Goal: Task Accomplishment & Management: Use online tool/utility

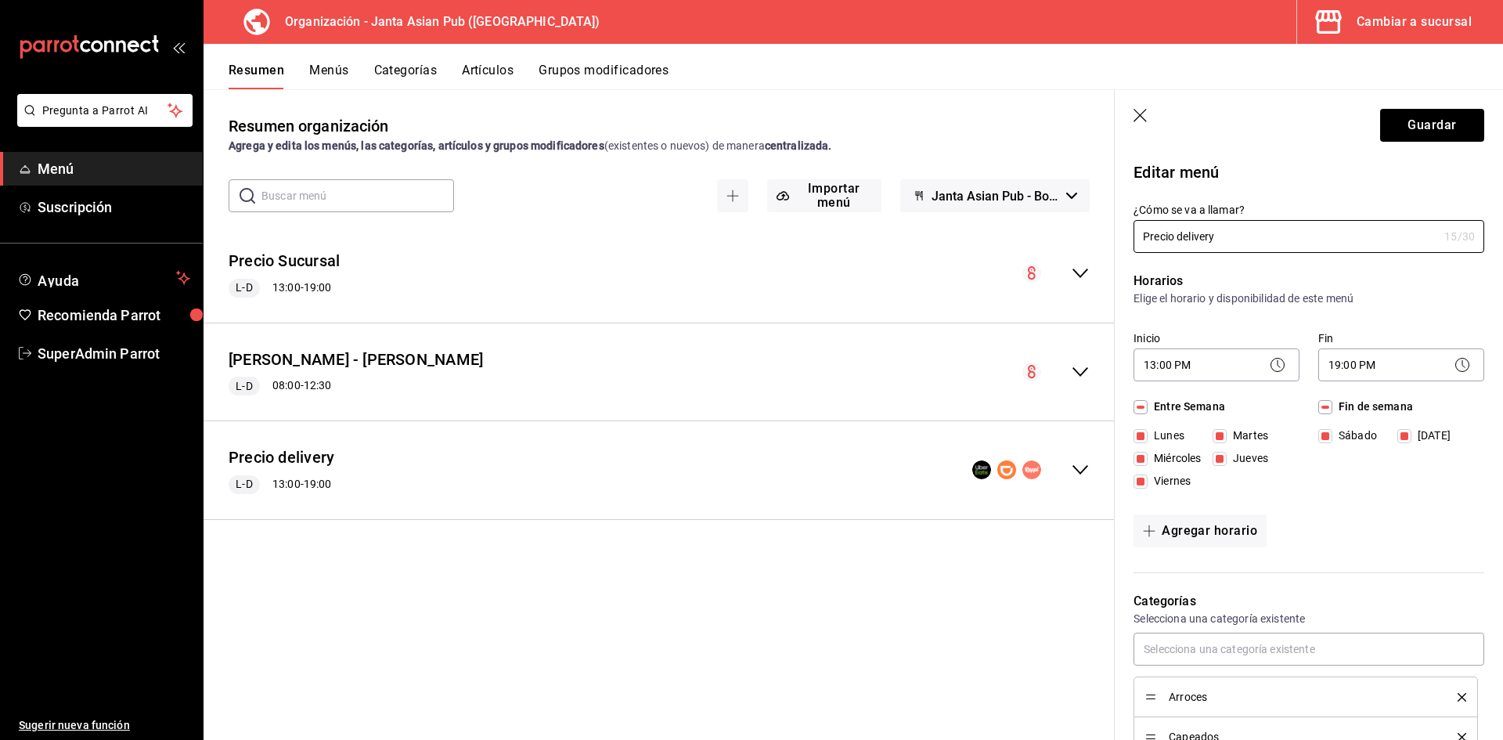
scroll to position [1061, 0]
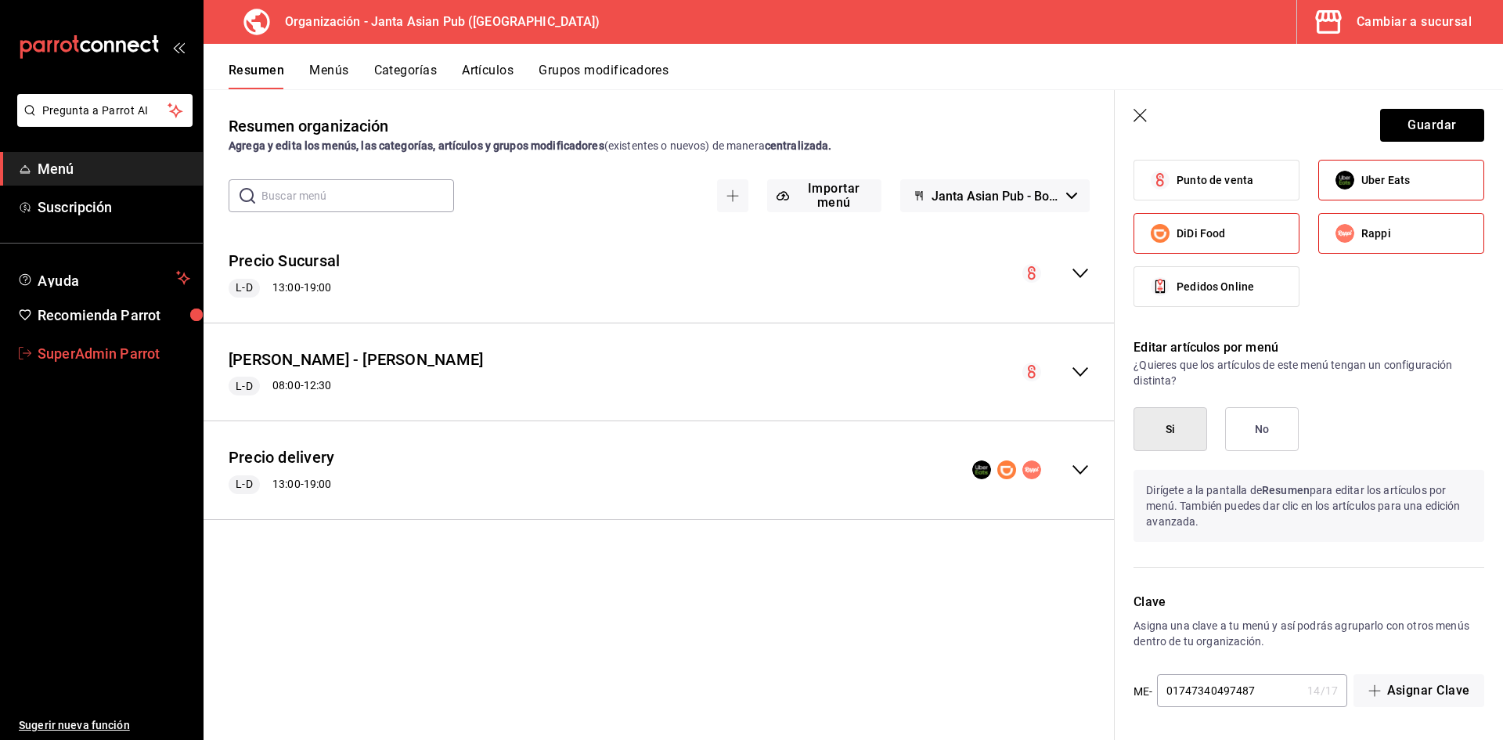
click at [53, 350] on span "SuperAdmin Parrot" at bounding box center [114, 353] width 153 height 21
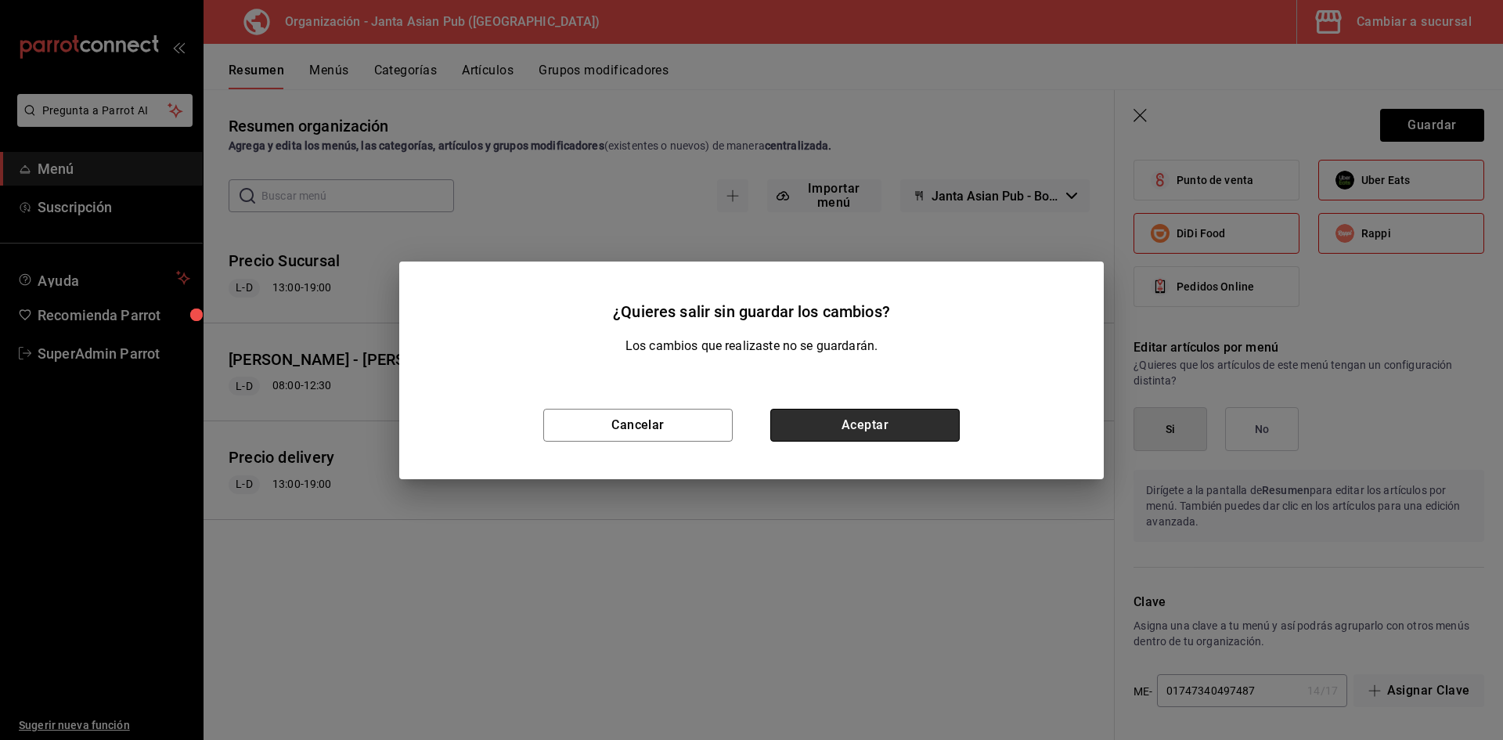
click at [814, 420] on button "Aceptar" at bounding box center [864, 425] width 189 height 33
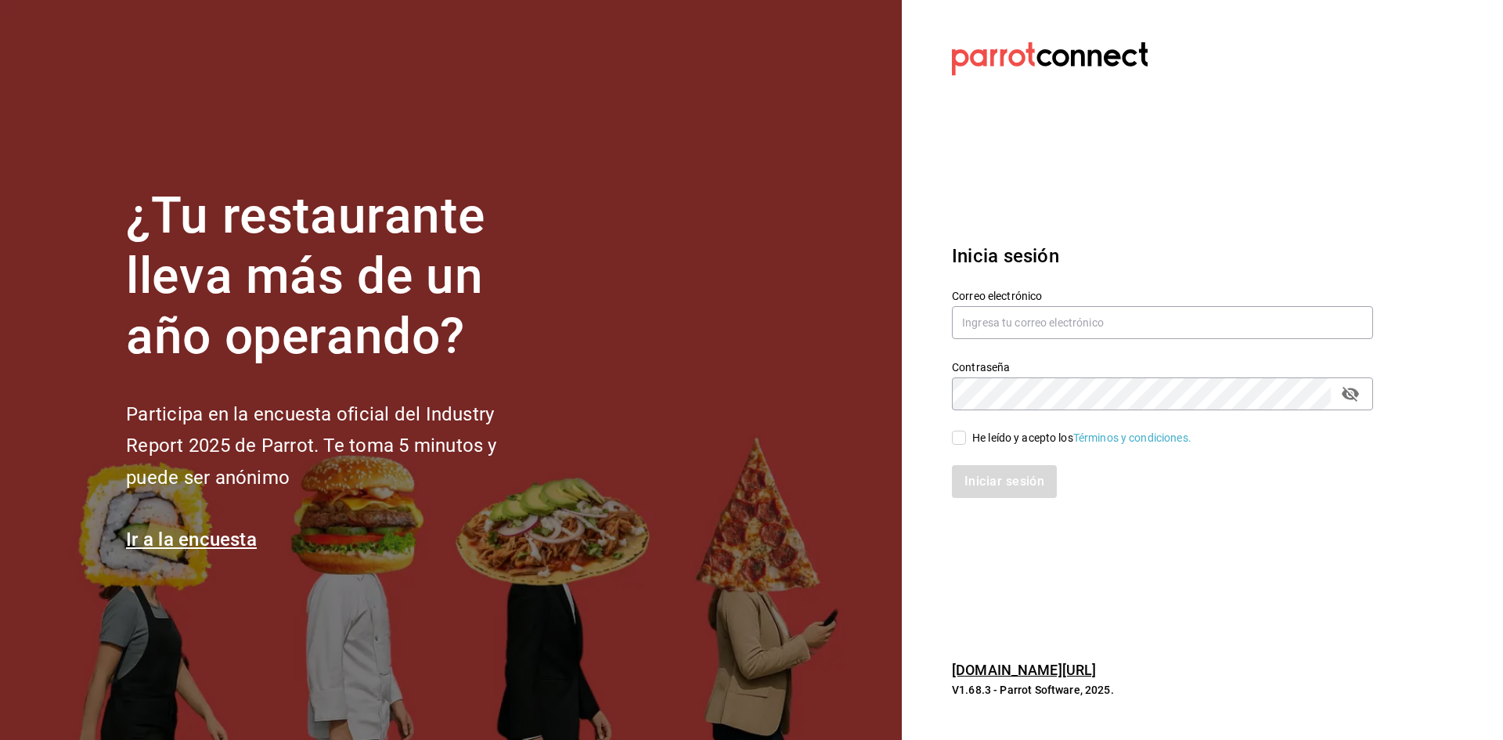
click at [1027, 350] on div "Contraseña Contraseña" at bounding box center [1153, 375] width 440 height 69
click at [1034, 332] on input "text" at bounding box center [1162, 322] width 421 height 33
click at [1032, 319] on input "a" at bounding box center [1162, 322] width 421 height 33
type input "palina@gdl.com"
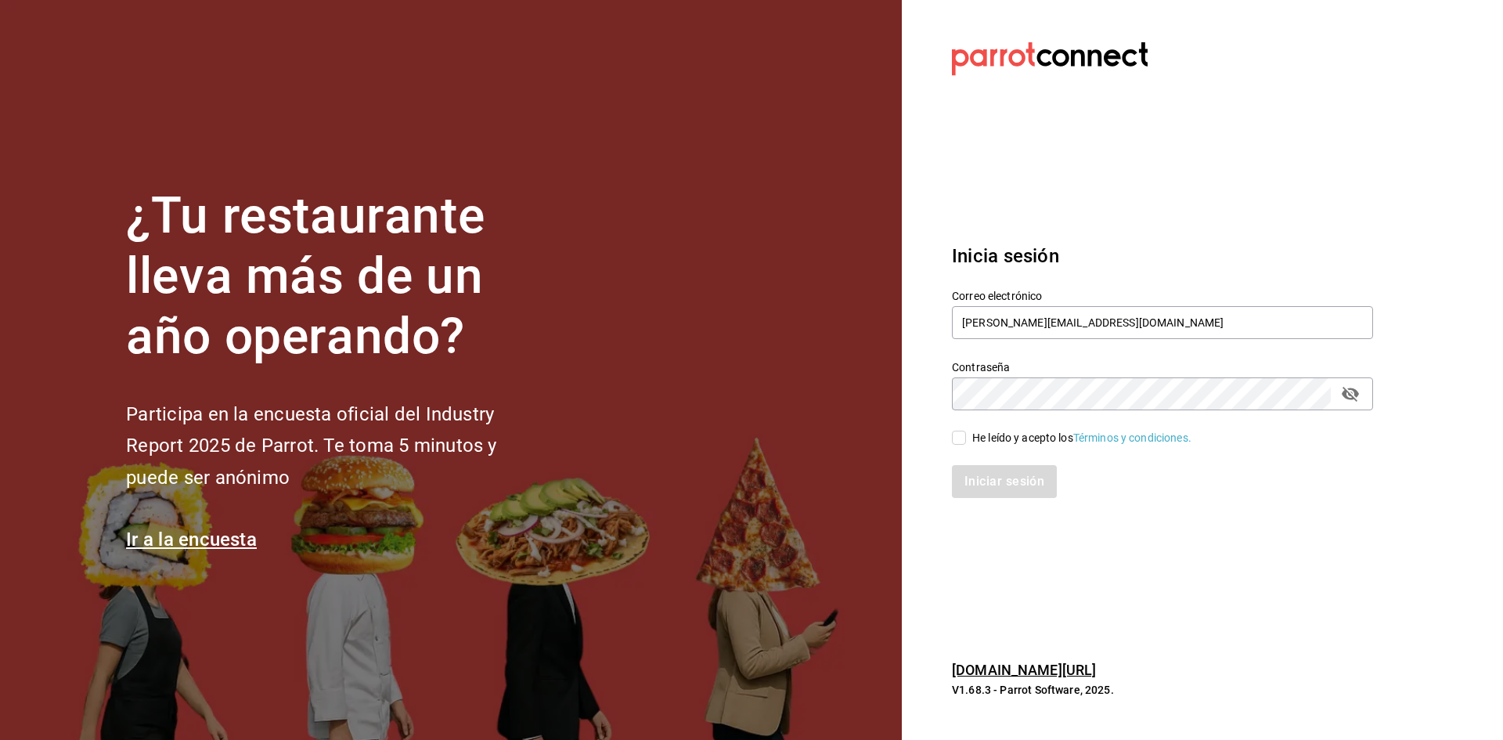
click at [962, 442] on input "He leído y acepto los Términos y condiciones." at bounding box center [959, 438] width 14 height 14
checkbox input "true"
click at [969, 471] on button "Iniciar sesión" at bounding box center [1005, 481] width 106 height 33
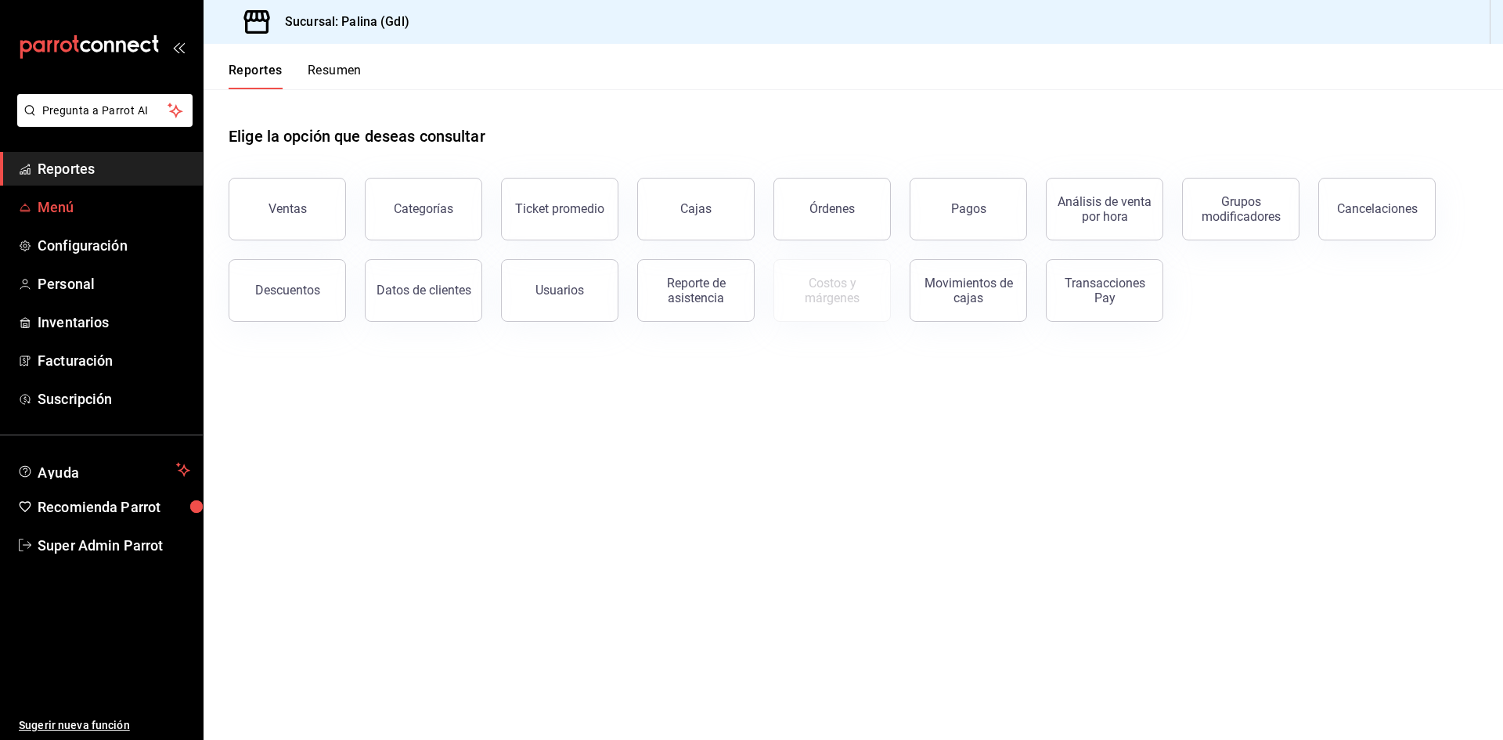
click at [54, 208] on span "Menú" at bounding box center [114, 207] width 153 height 21
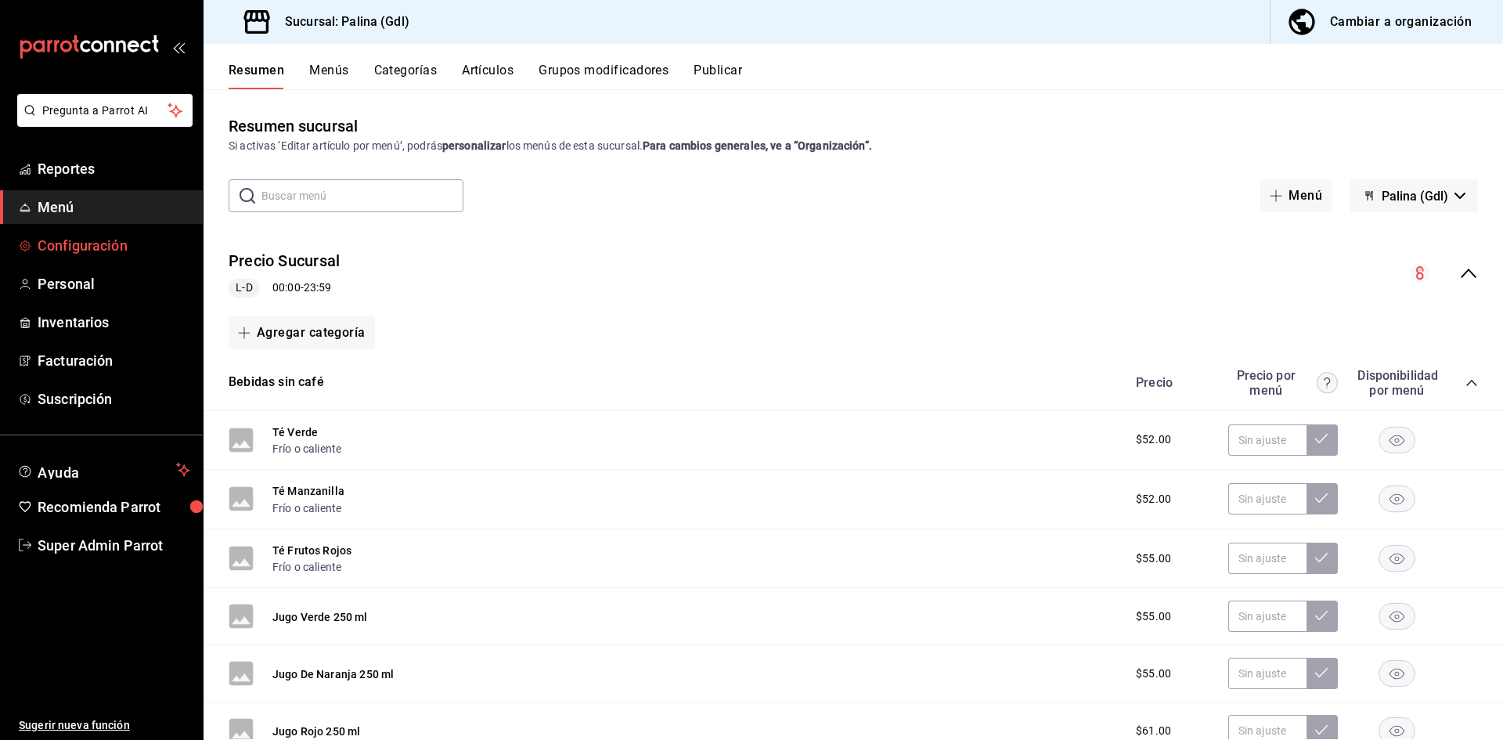
click at [124, 255] on span "Configuración" at bounding box center [114, 245] width 153 height 21
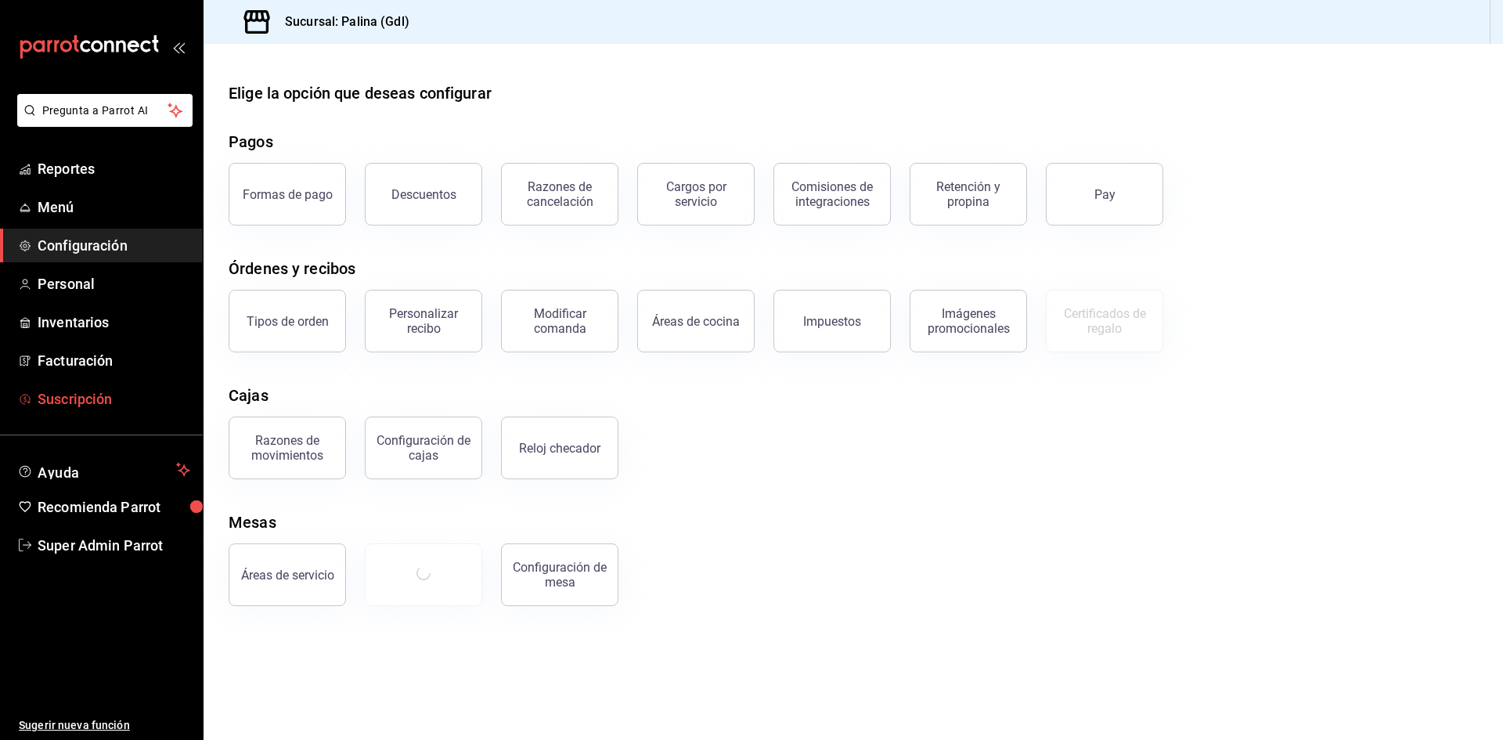
click at [78, 385] on link "Suscripción" at bounding box center [101, 399] width 203 height 34
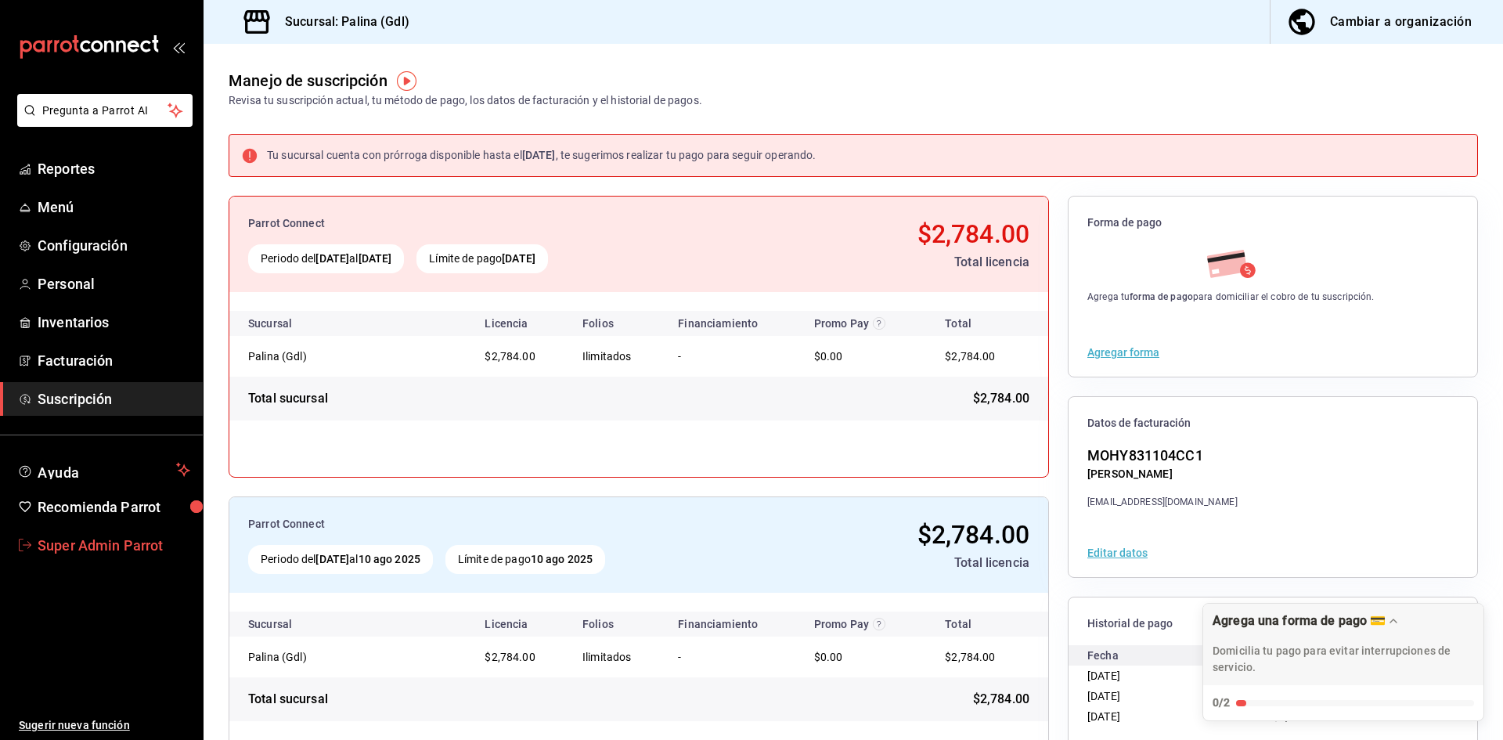
click at [135, 542] on span "Super Admin Parrot" at bounding box center [114, 545] width 153 height 21
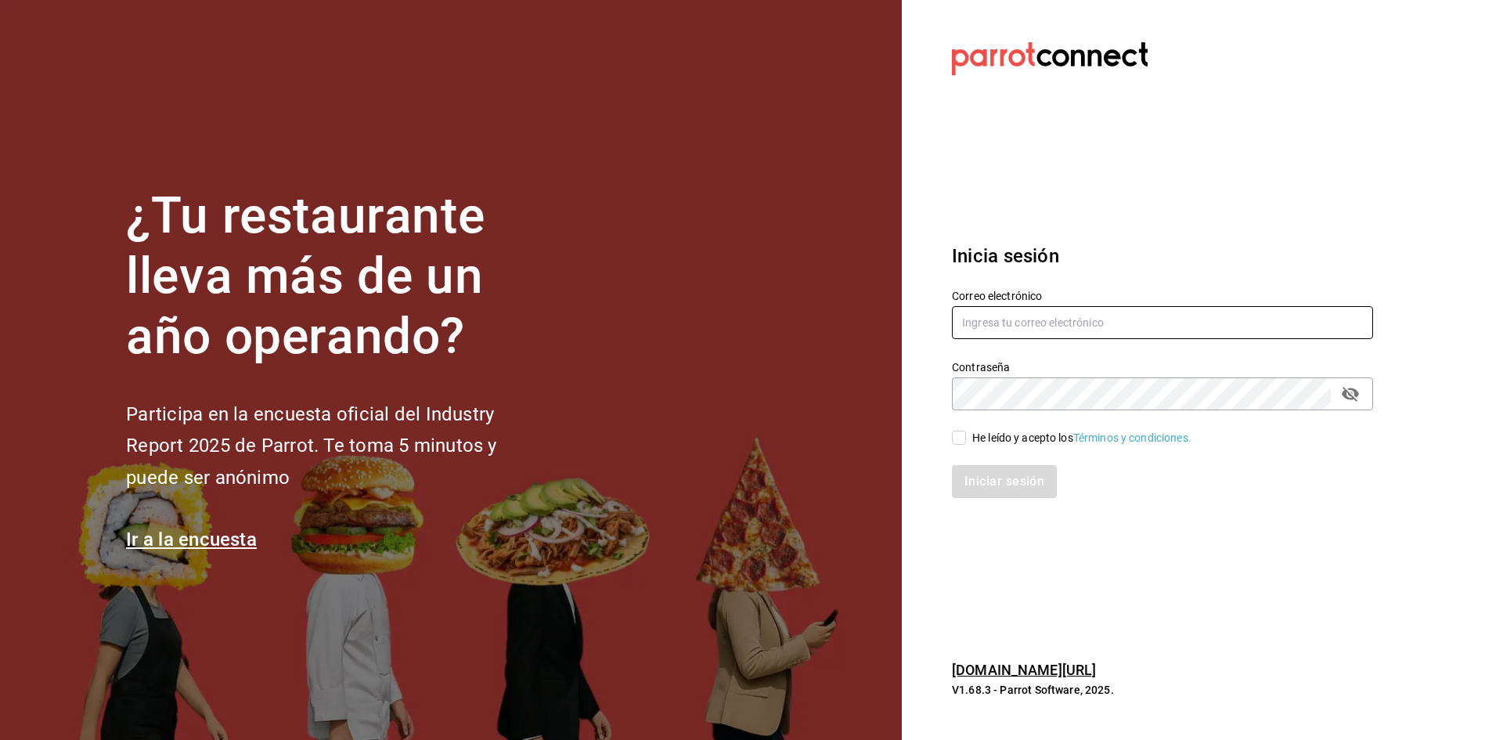
click at [1074, 308] on input "text" at bounding box center [1162, 322] width 421 height 33
click at [1045, 334] on input "text" at bounding box center [1162, 322] width 421 height 33
paste input "boludas@villa.com"
type input "boludas@villa.com"
click at [958, 438] on input "He leído y acepto los Términos y condiciones." at bounding box center [959, 438] width 14 height 14
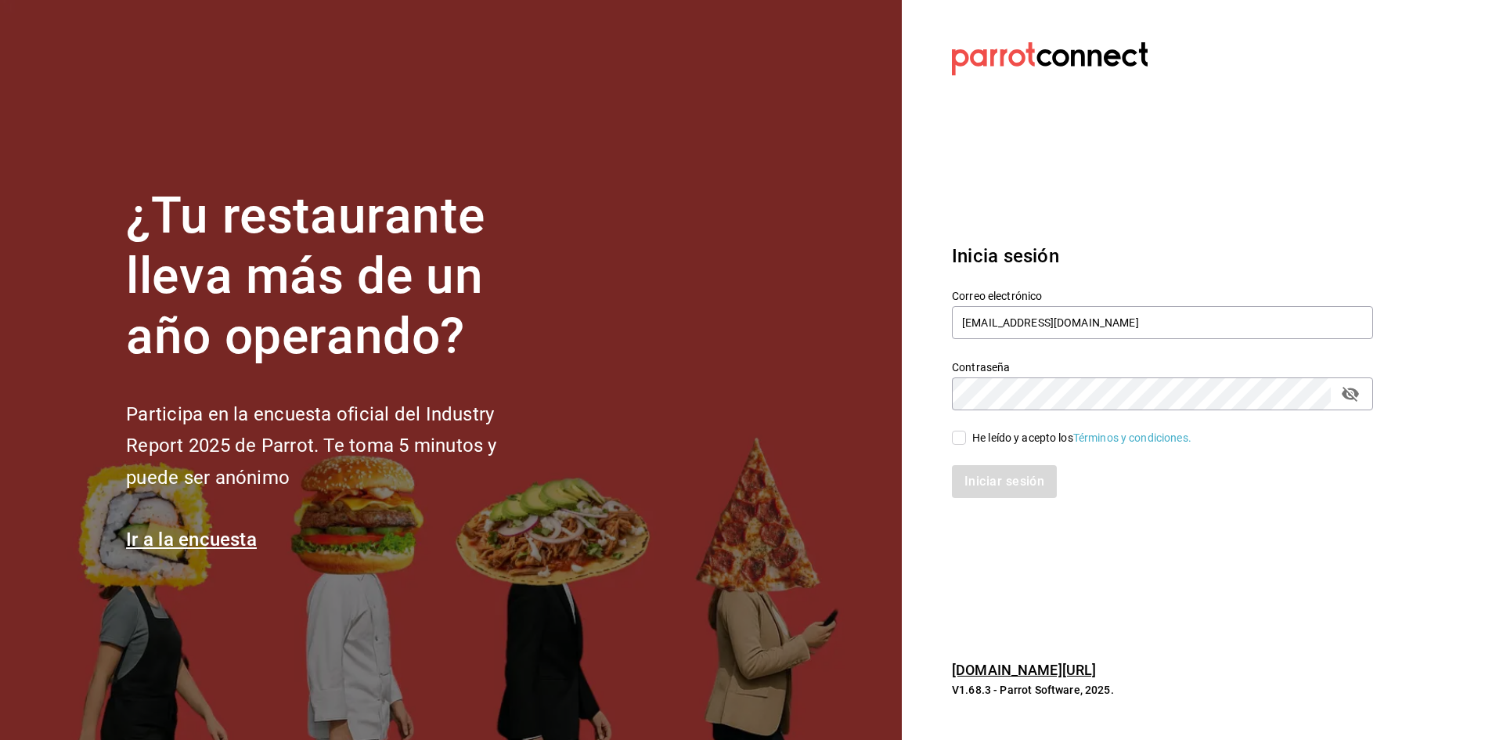
checkbox input "true"
click at [972, 487] on button "Iniciar sesión" at bounding box center [1005, 481] width 106 height 33
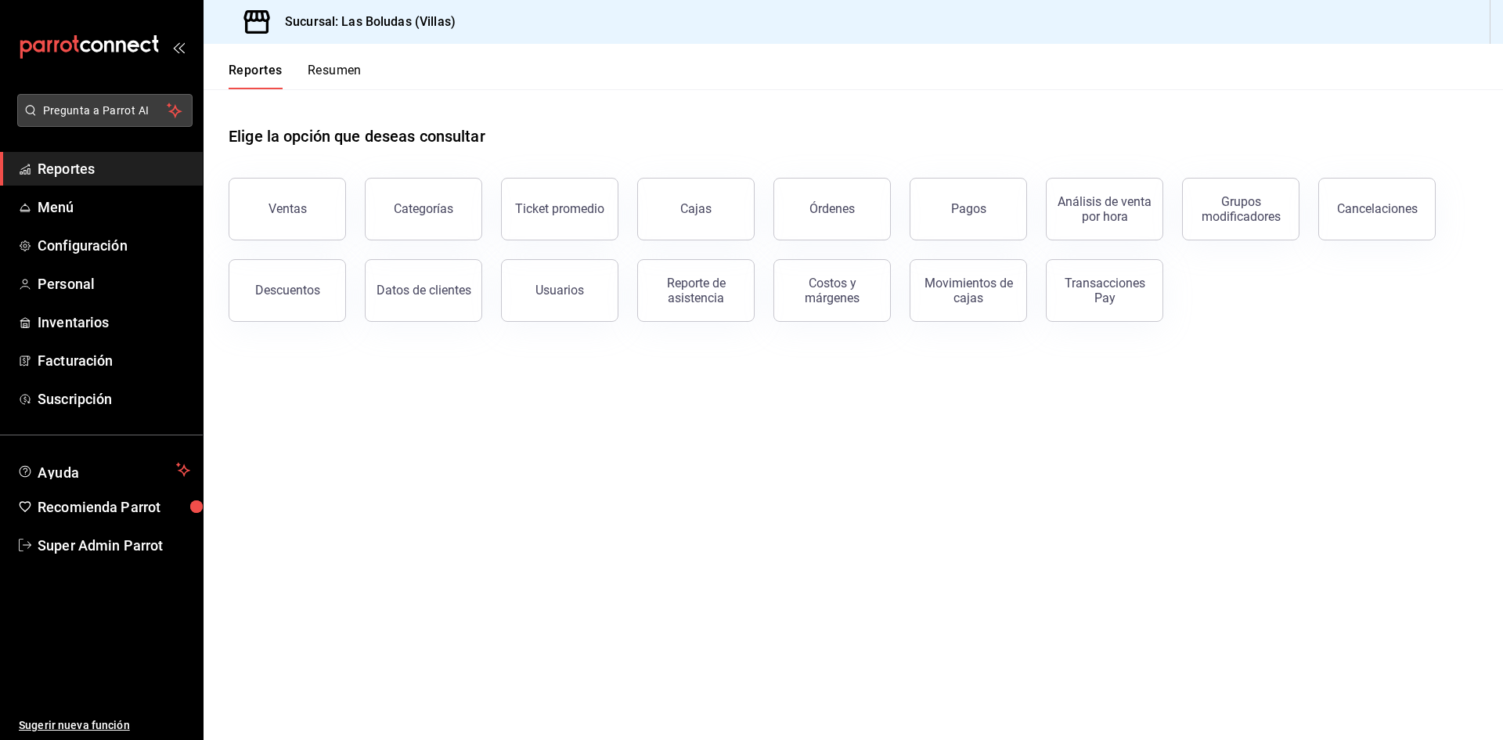
click at [116, 103] on span "Pregunta a Parrot AI" at bounding box center [105, 111] width 125 height 16
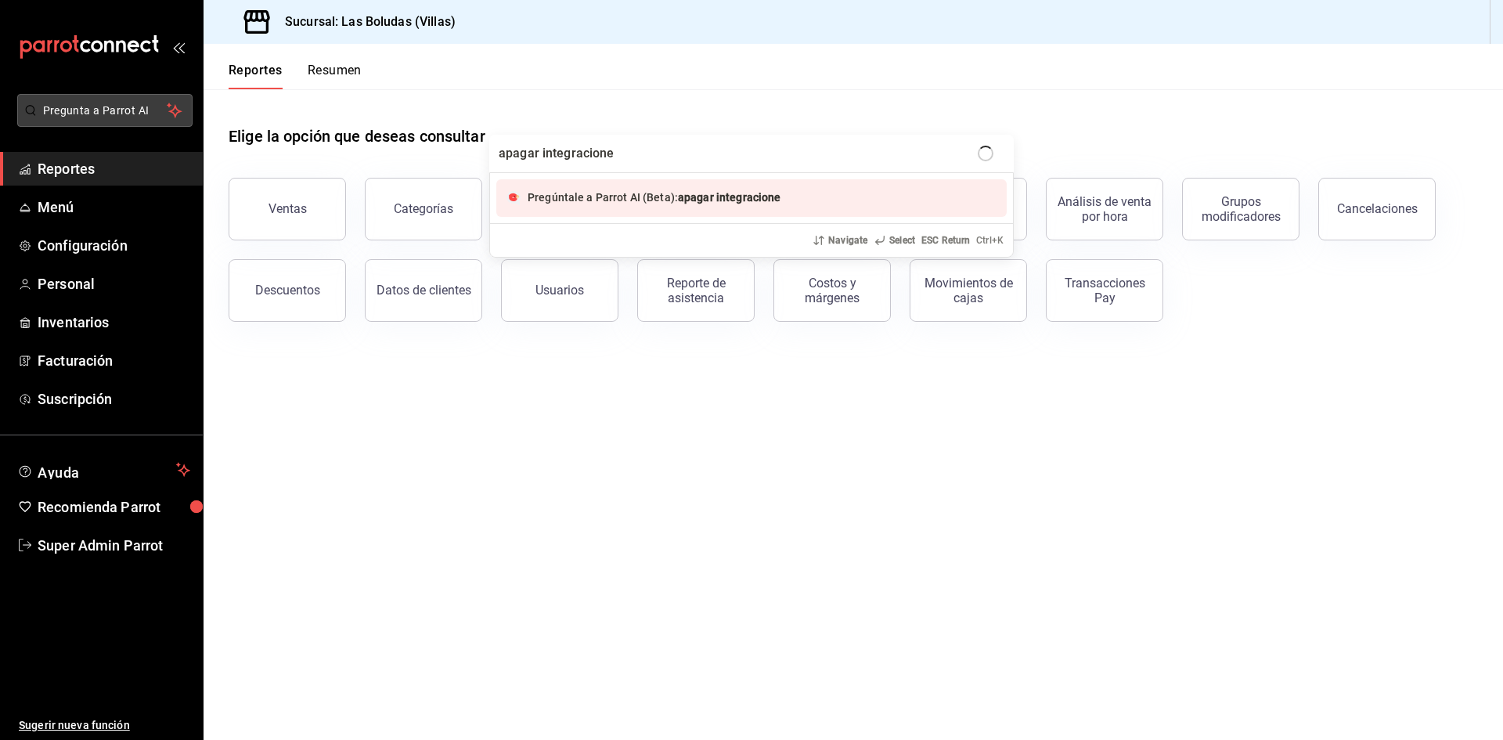
type input "apagar integraciones"
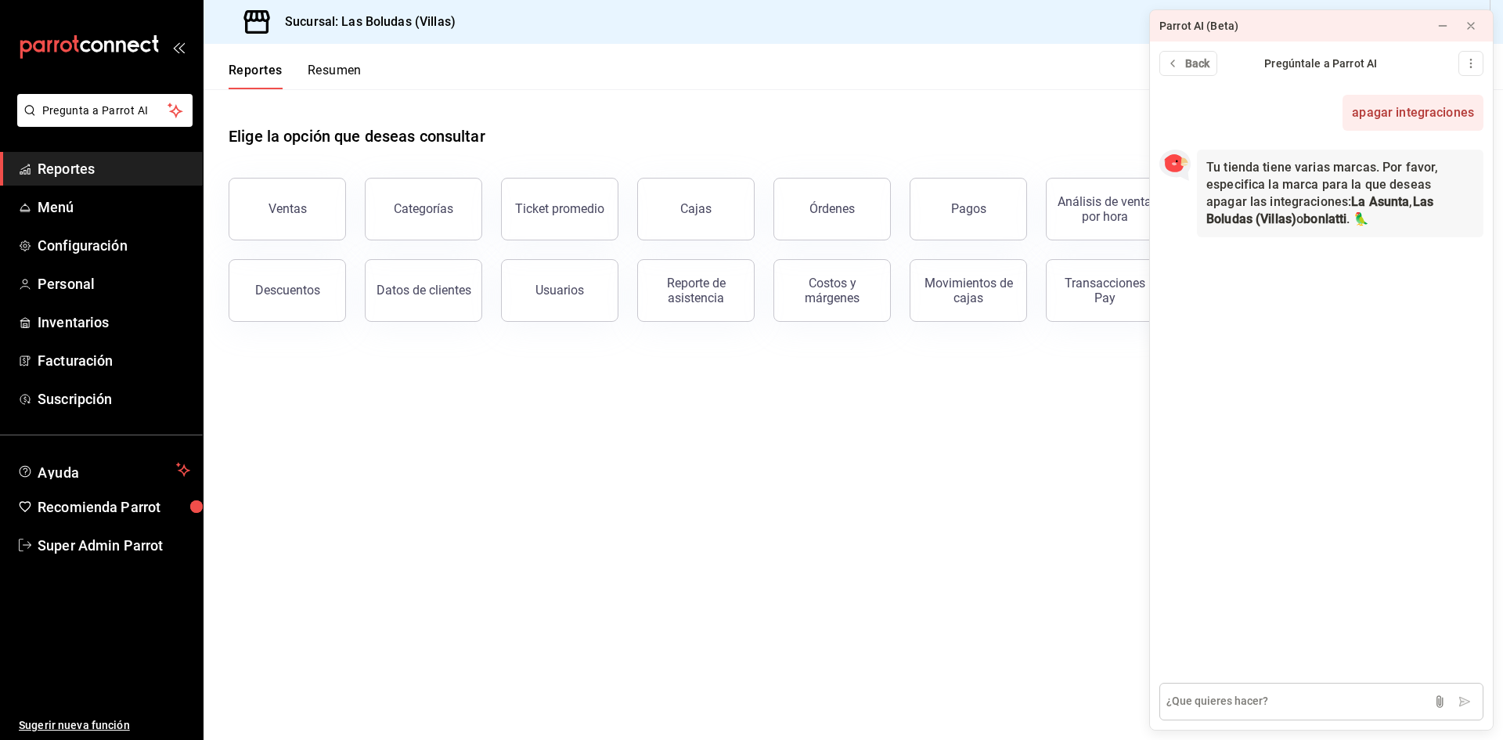
click at [1315, 700] on textarea at bounding box center [1322, 702] width 324 height 38
type textarea "todas"
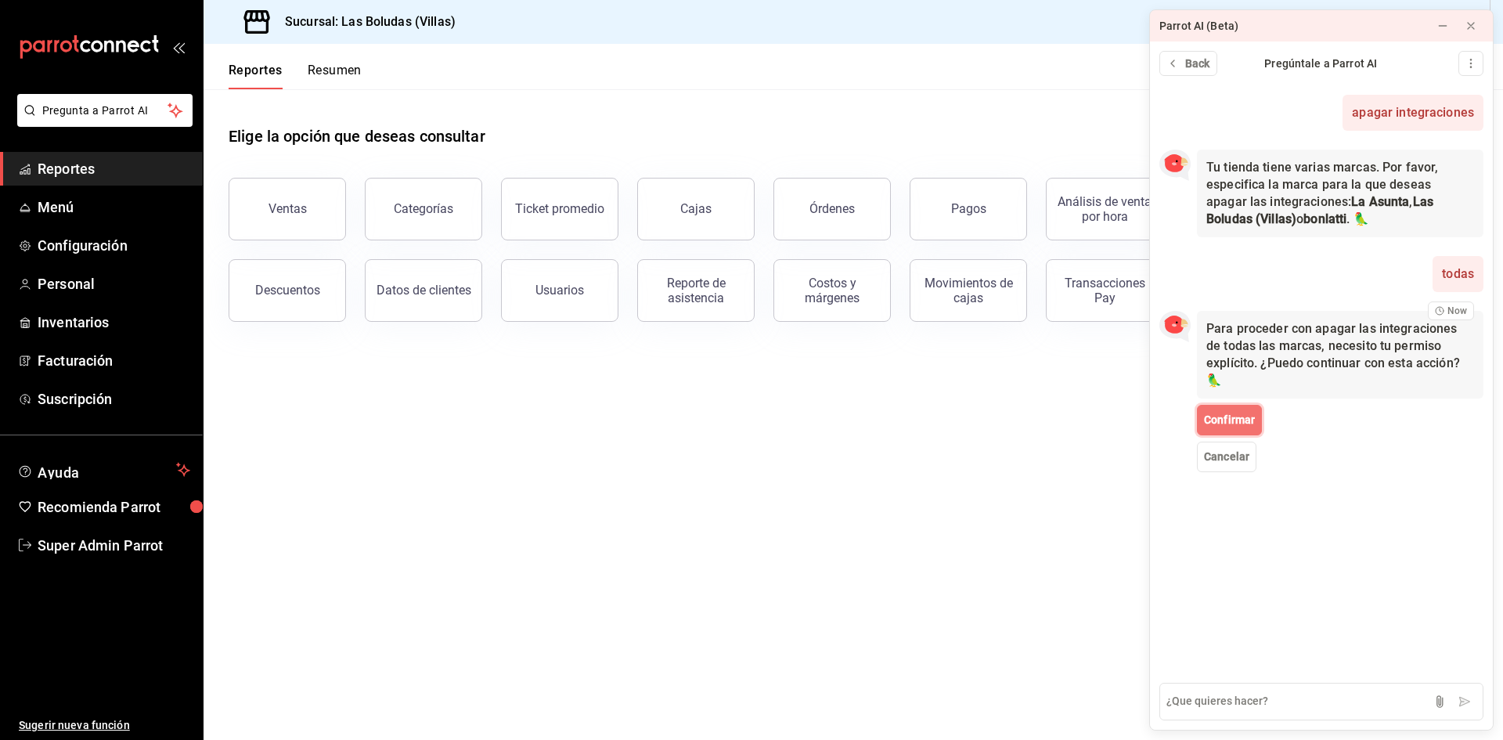
click at [1242, 410] on button "Confirmar" at bounding box center [1229, 420] width 65 height 31
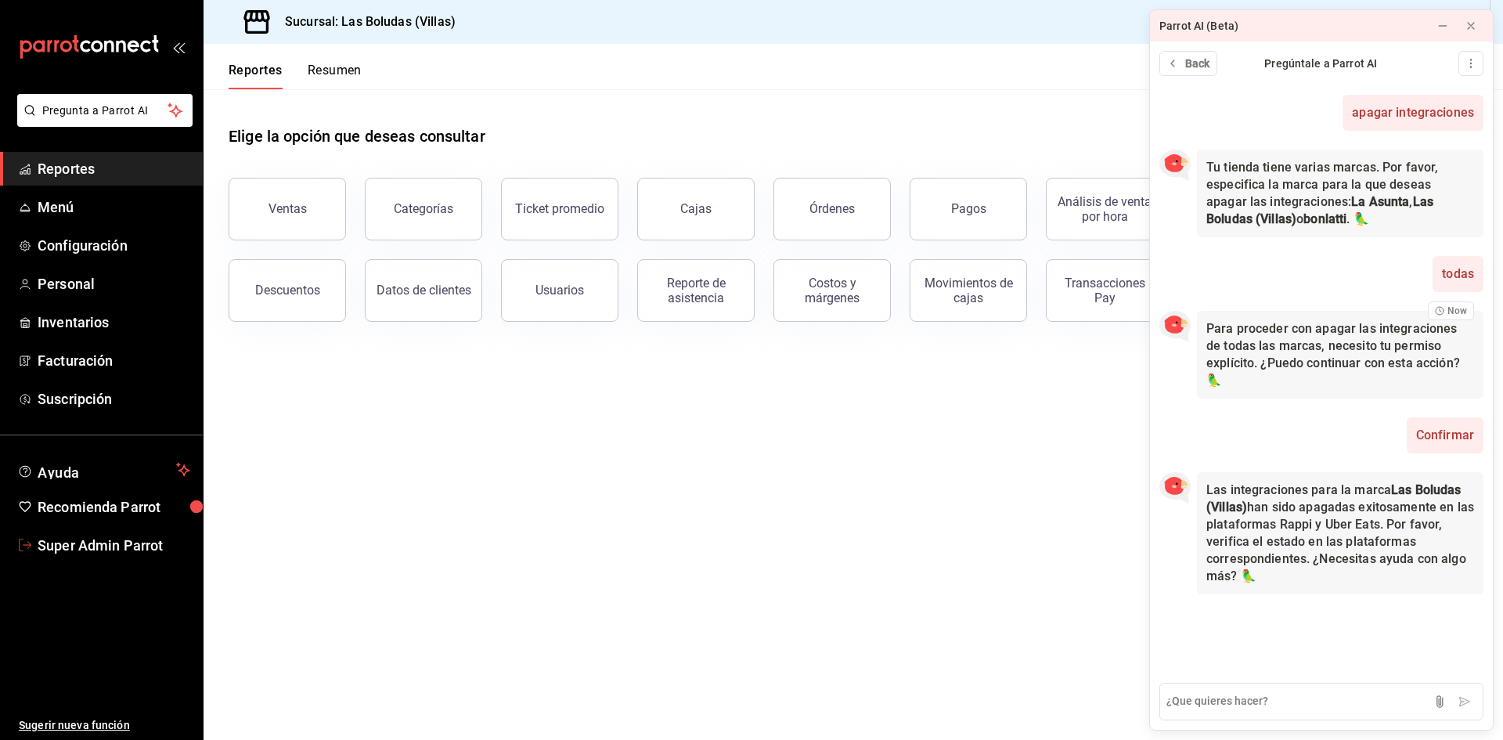
click at [152, 540] on span "Super Admin Parrot" at bounding box center [114, 545] width 153 height 21
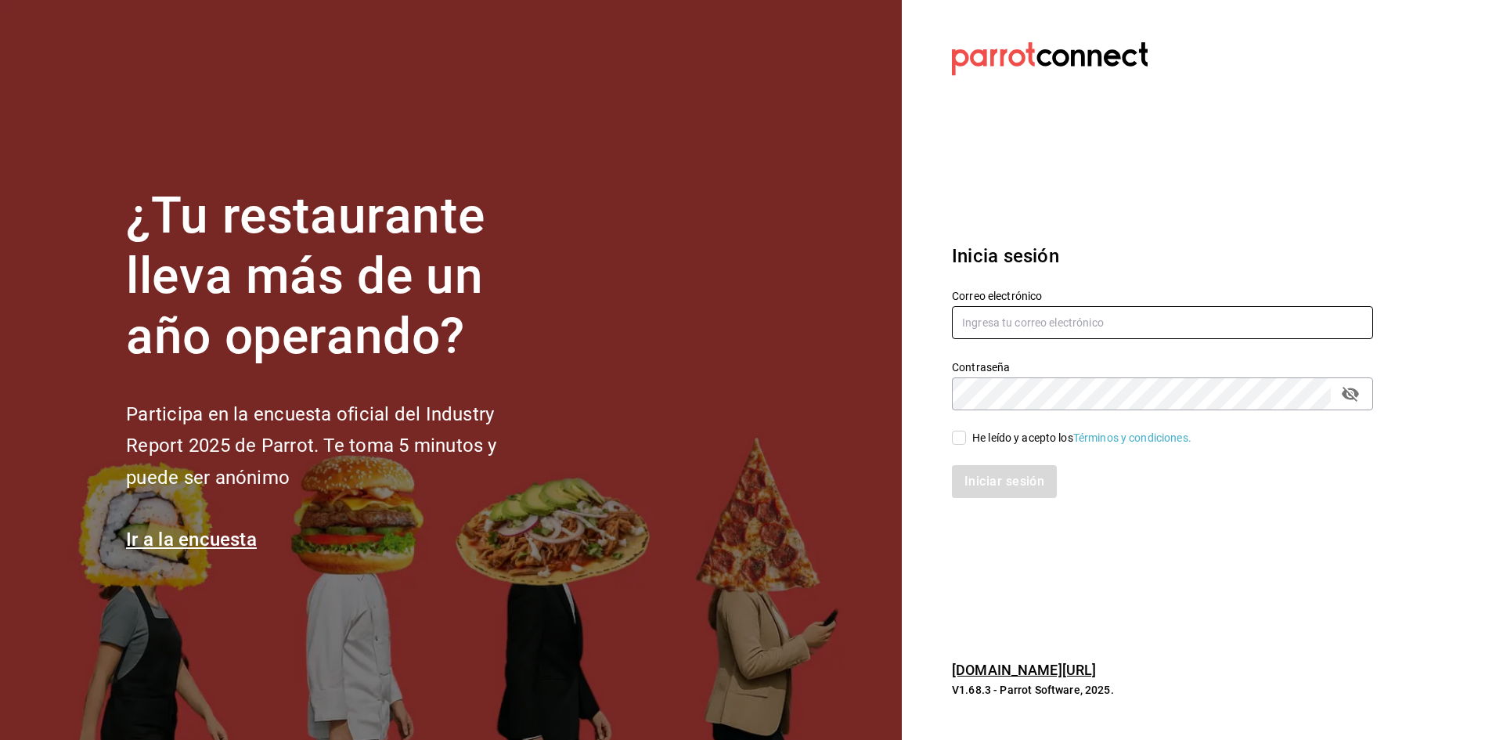
click at [1085, 330] on input "text" at bounding box center [1162, 322] width 421 height 33
type input "palina@gdl.com"
click at [961, 443] on input "He leído y acepto los Términos y condiciones." at bounding box center [959, 438] width 14 height 14
checkbox input "true"
click at [989, 493] on button "Iniciar sesión" at bounding box center [1005, 481] width 106 height 33
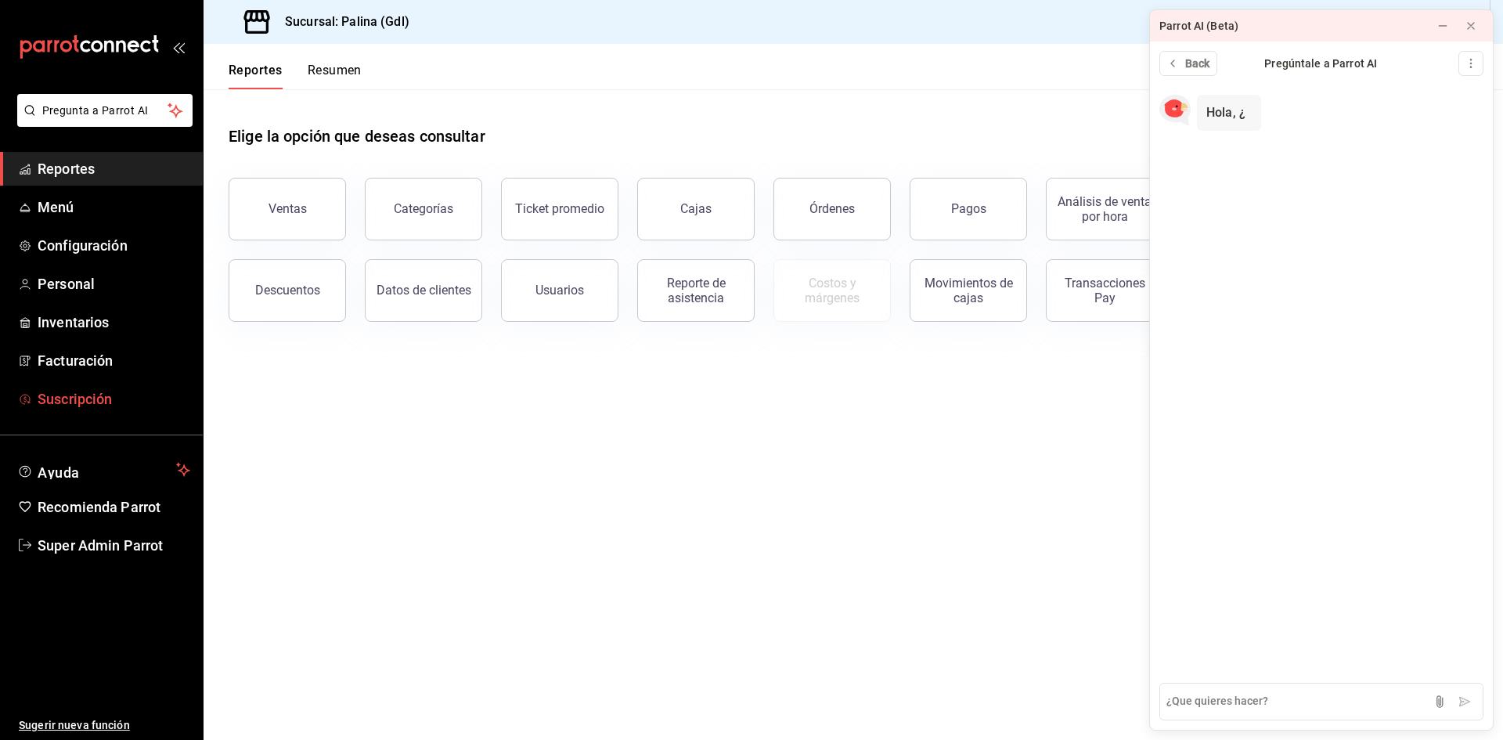
click at [112, 402] on span "Suscripción" at bounding box center [114, 398] width 153 height 21
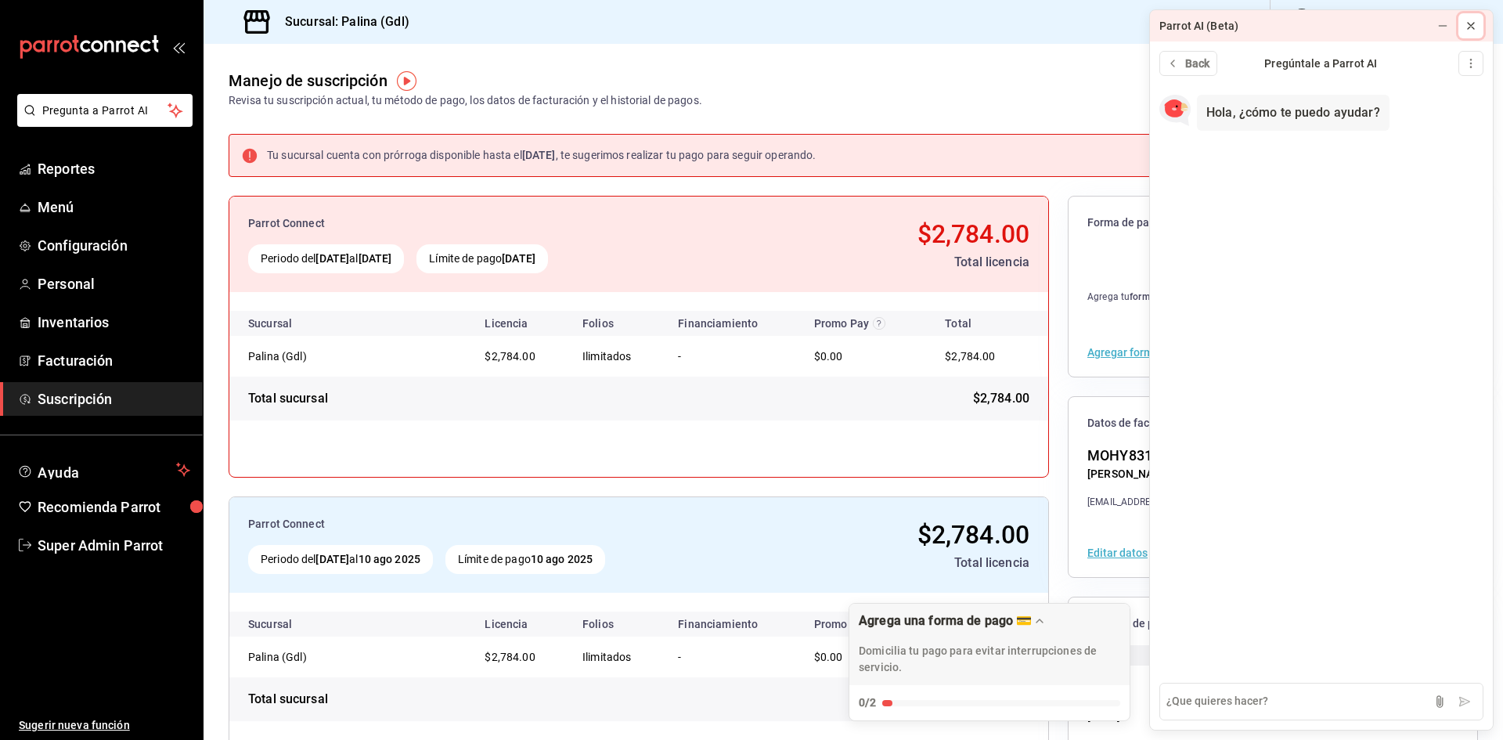
click at [1472, 23] on icon at bounding box center [1471, 26] width 13 height 13
